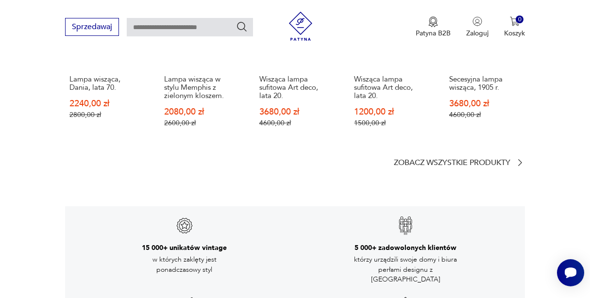
scroll to position [1416, 0]
